Goal: Use online tool/utility: Utilize a website feature to perform a specific function

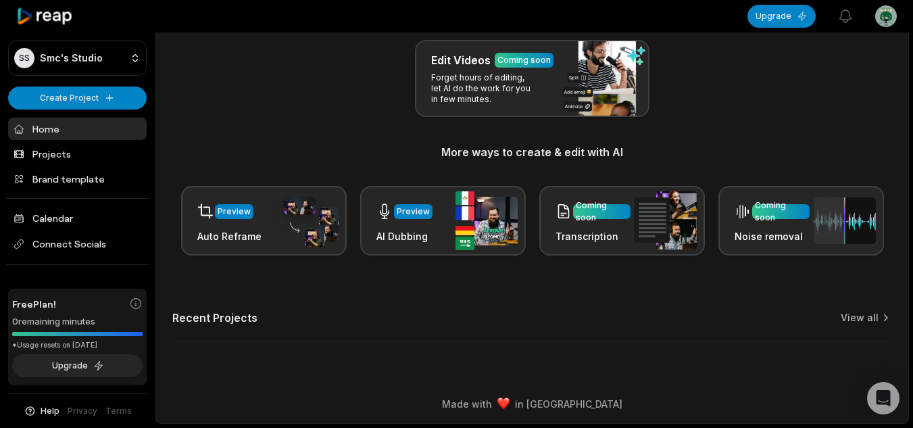
scroll to position [160, 0]
click at [95, 365] on button "Upgrade" at bounding box center [77, 365] width 130 height 23
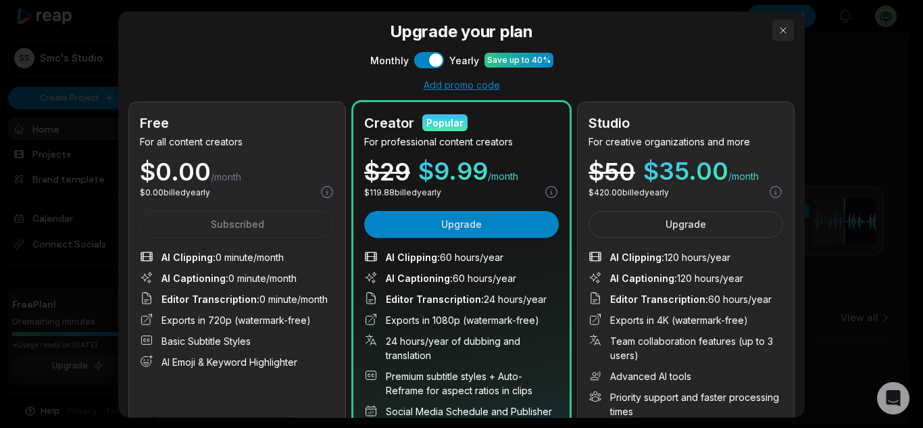
click at [772, 26] on button "button" at bounding box center [783, 30] width 22 height 22
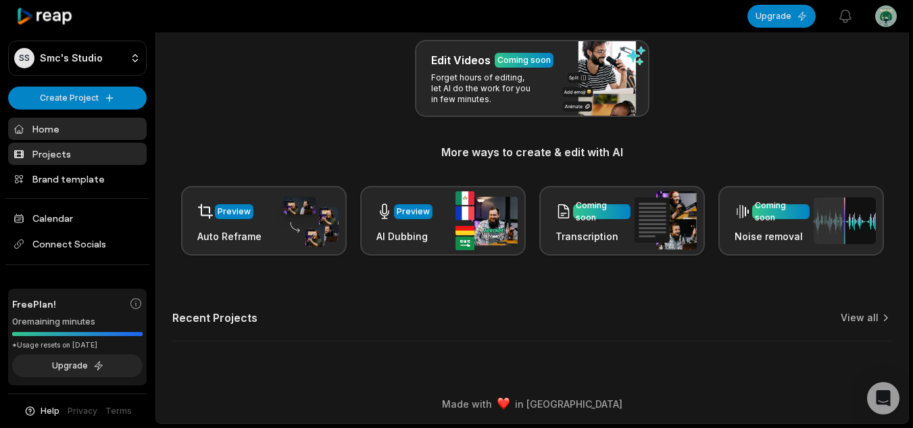
click at [89, 155] on link "Projects" at bounding box center [77, 154] width 138 height 22
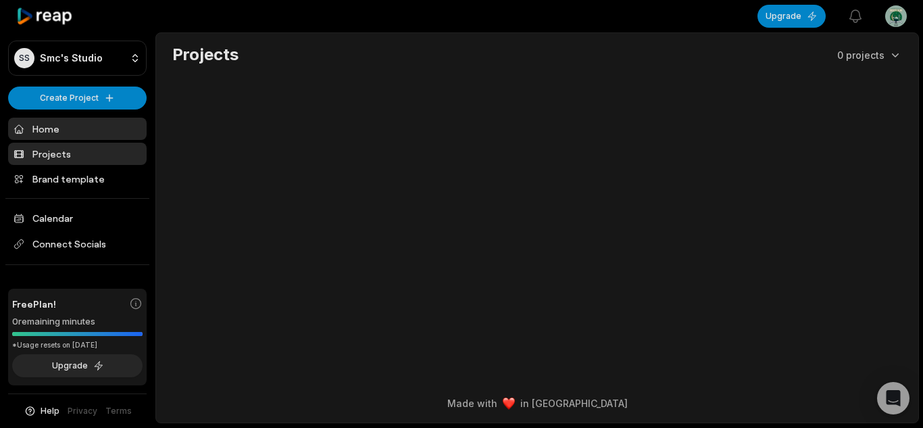
click at [105, 123] on link "Home" at bounding box center [77, 129] width 138 height 22
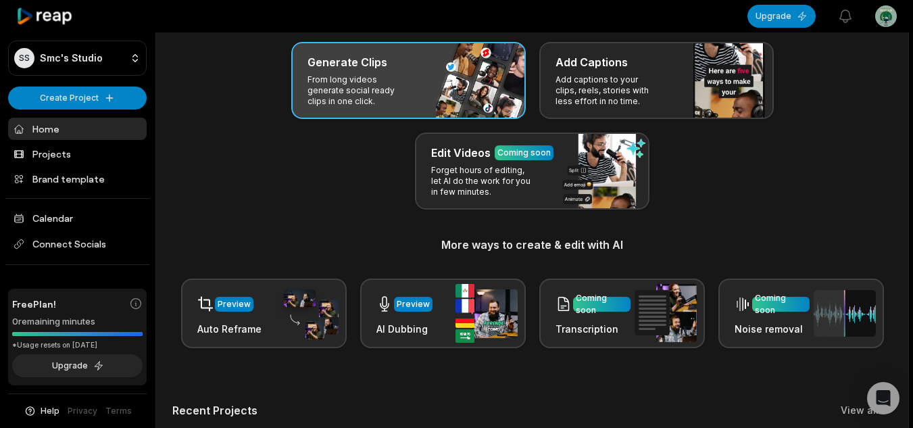
click at [426, 82] on div "Generate Clips From long videos generate social ready clips in one click." at bounding box center [408, 80] width 234 height 77
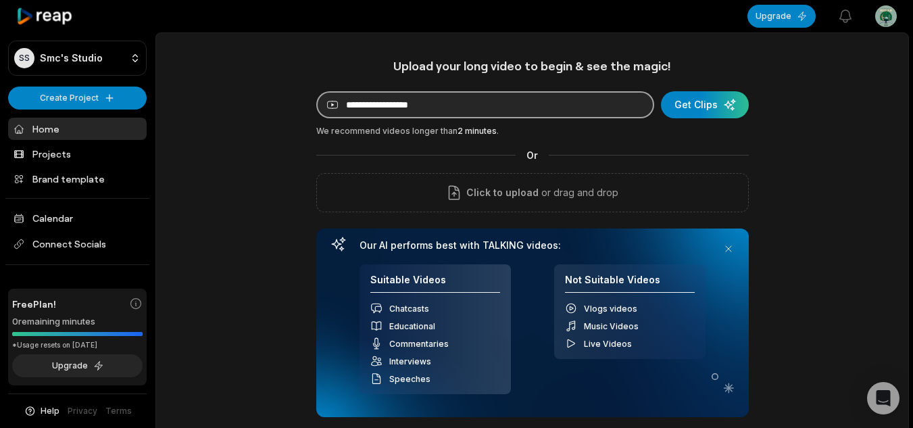
click at [382, 97] on input at bounding box center [485, 104] width 338 height 27
paste input "**********"
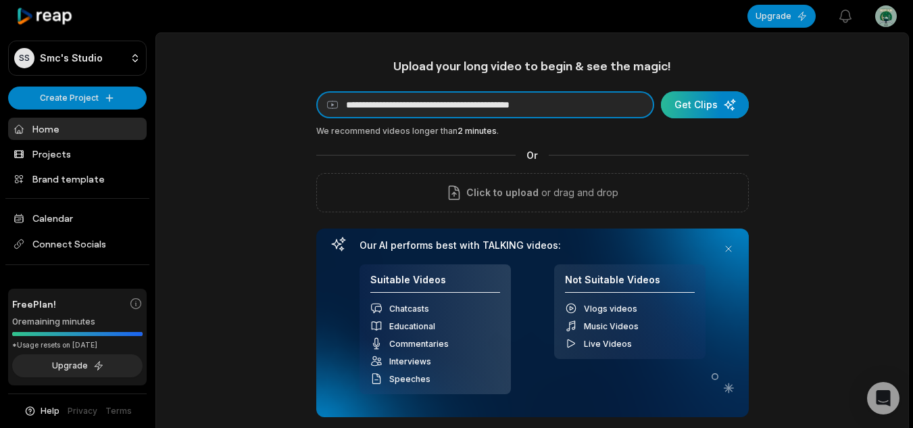
type input "**********"
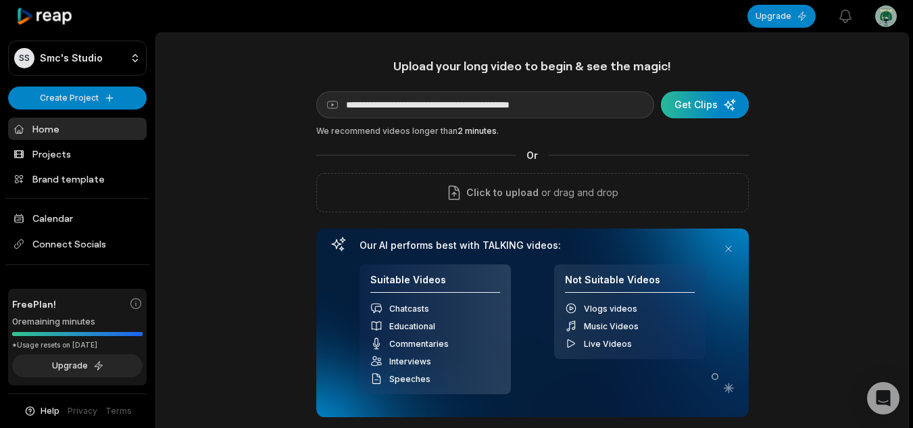
click at [719, 101] on div "submit" at bounding box center [705, 104] width 88 height 27
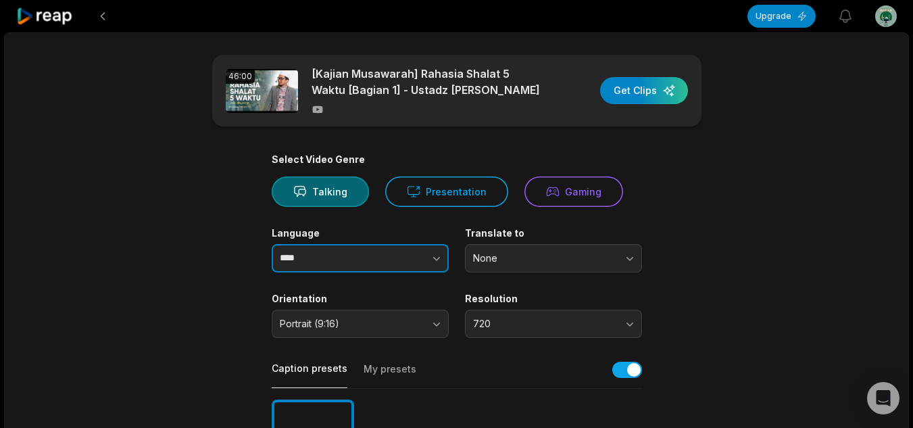
click at [413, 247] on body "Upgrade View notifications Open user menu 46:00 [Kajian Musawarah] Rahasia Shal…" at bounding box center [456, 214] width 913 height 428
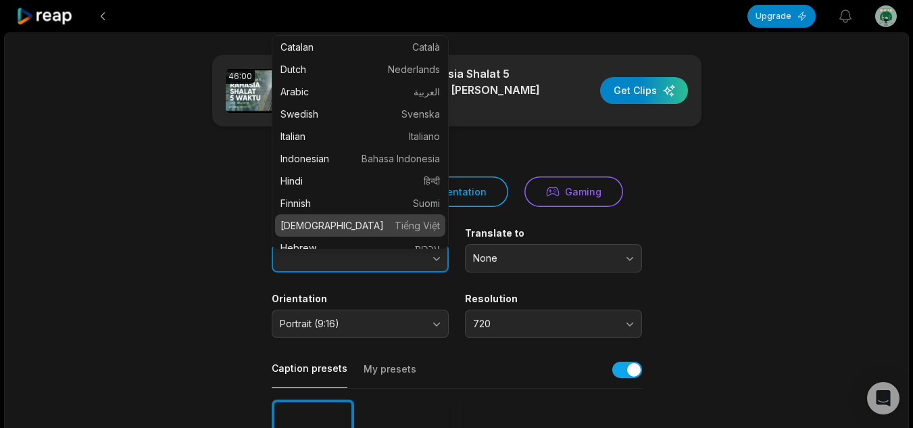
scroll to position [338, 0]
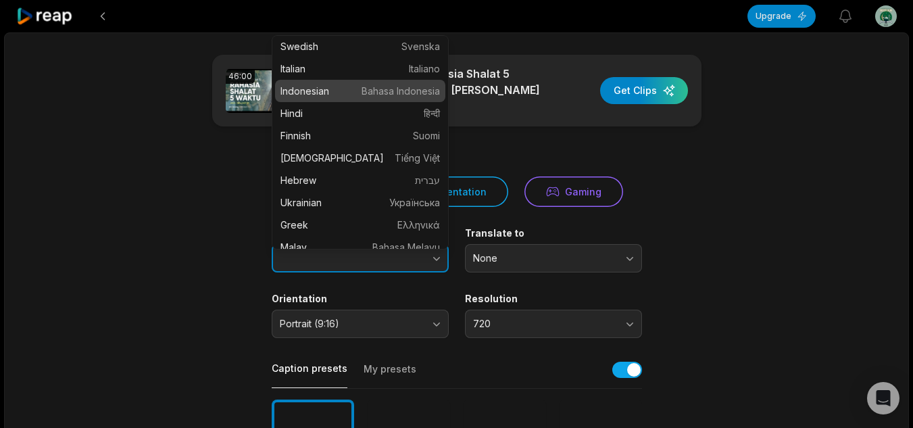
type input "**********"
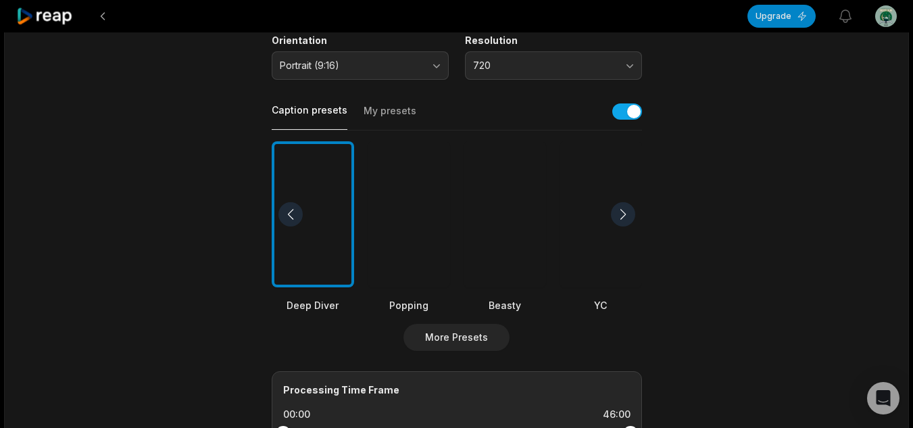
scroll to position [270, 0]
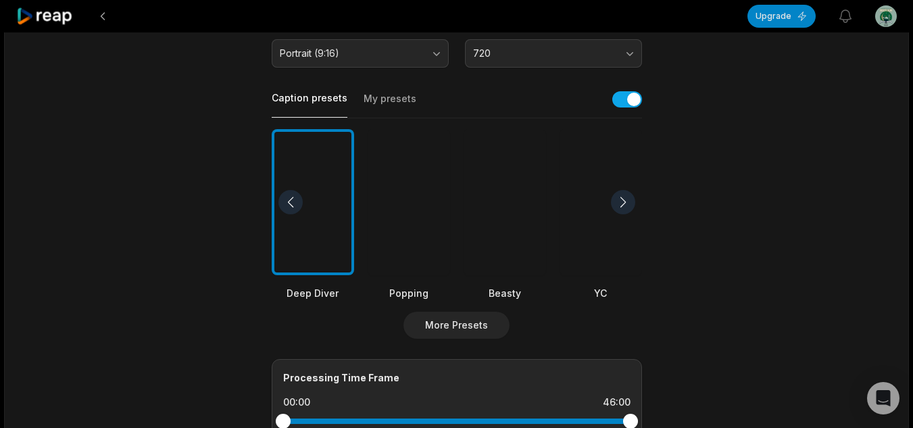
click at [394, 239] on div at bounding box center [408, 202] width 82 height 147
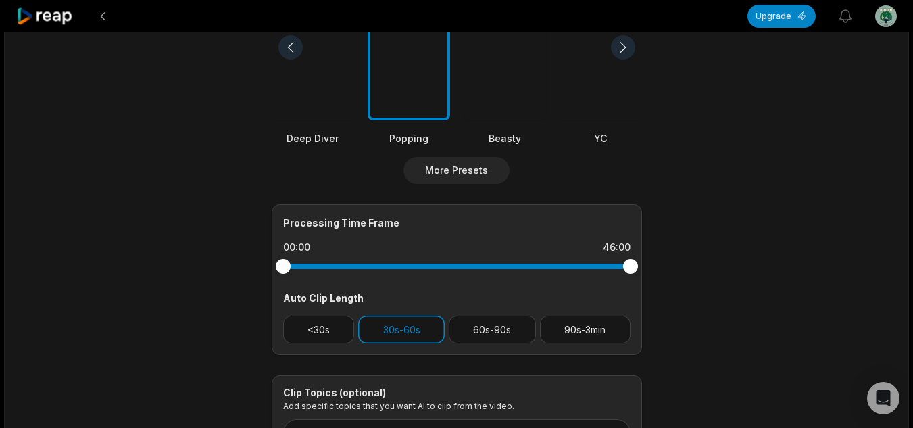
scroll to position [11, 0]
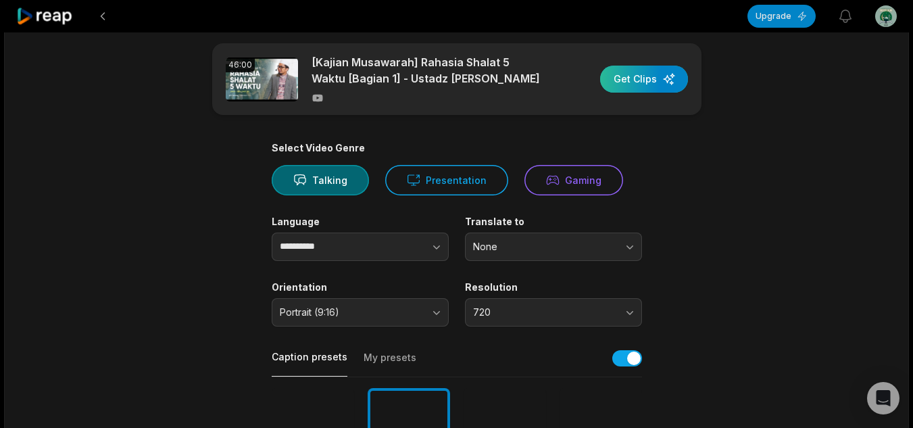
click at [626, 82] on div "button" at bounding box center [644, 79] width 88 height 27
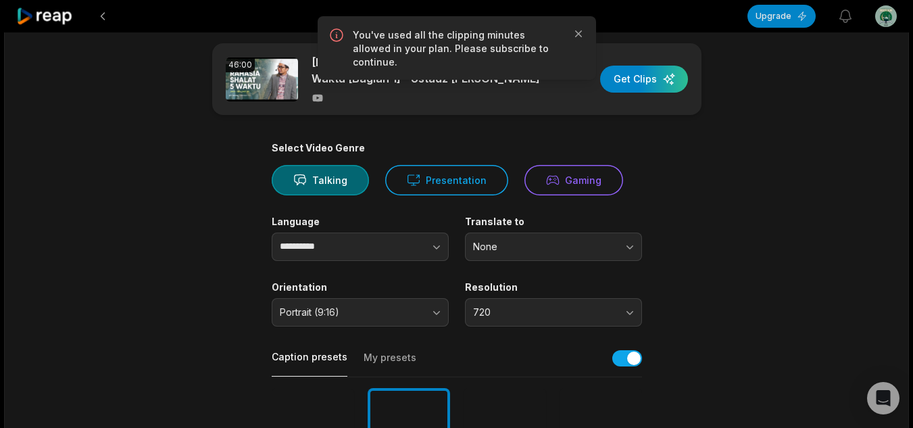
click at [56, 23] on icon at bounding box center [44, 16] width 57 height 18
